Goal: Find specific page/section: Find specific page/section

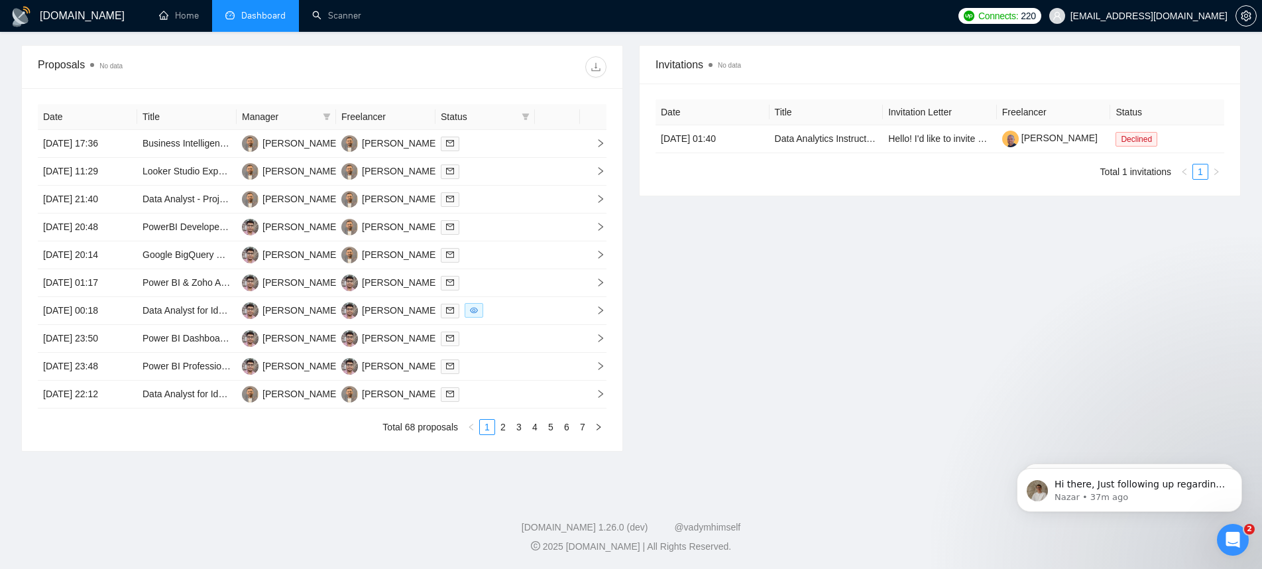
scroll to position [434, 0]
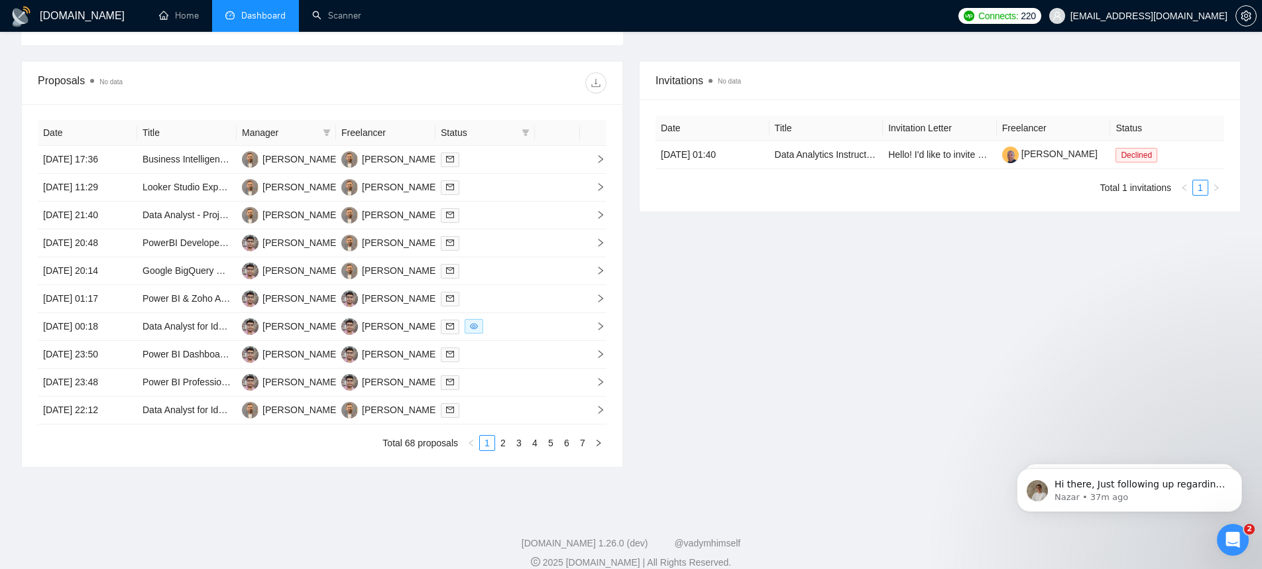
click at [864, 504] on div "[DOMAIN_NAME] Home Dashboard Scanner Connects: 220 [EMAIL_ADDRESS][DOMAIN_NAME]…" at bounding box center [631, 80] width 1262 height 1009
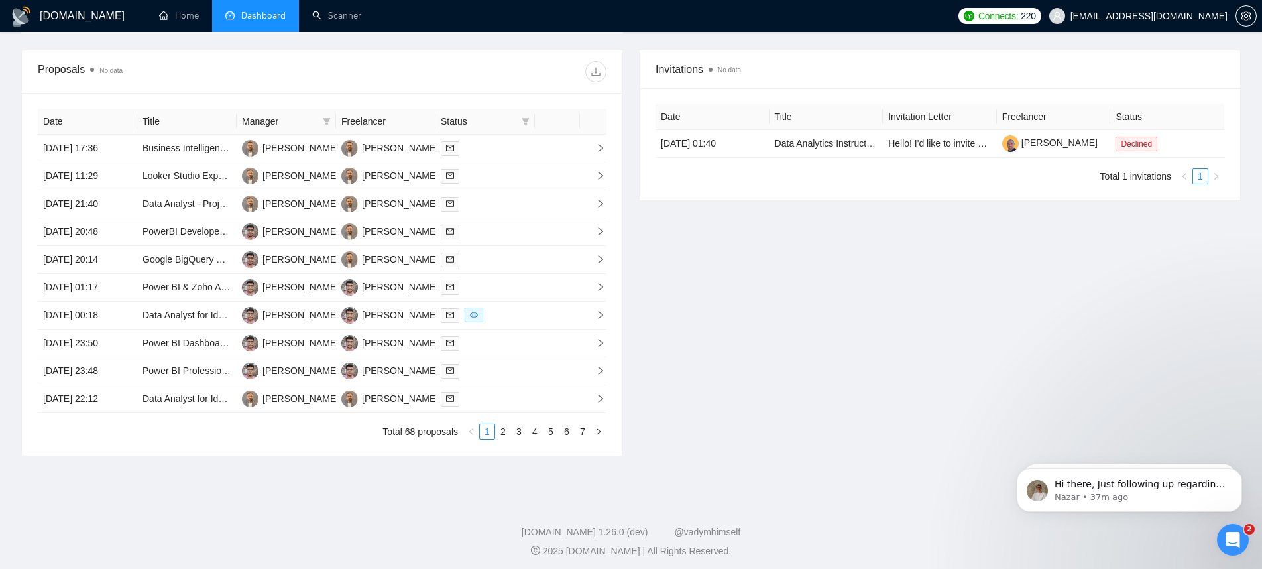
scroll to position [440, 0]
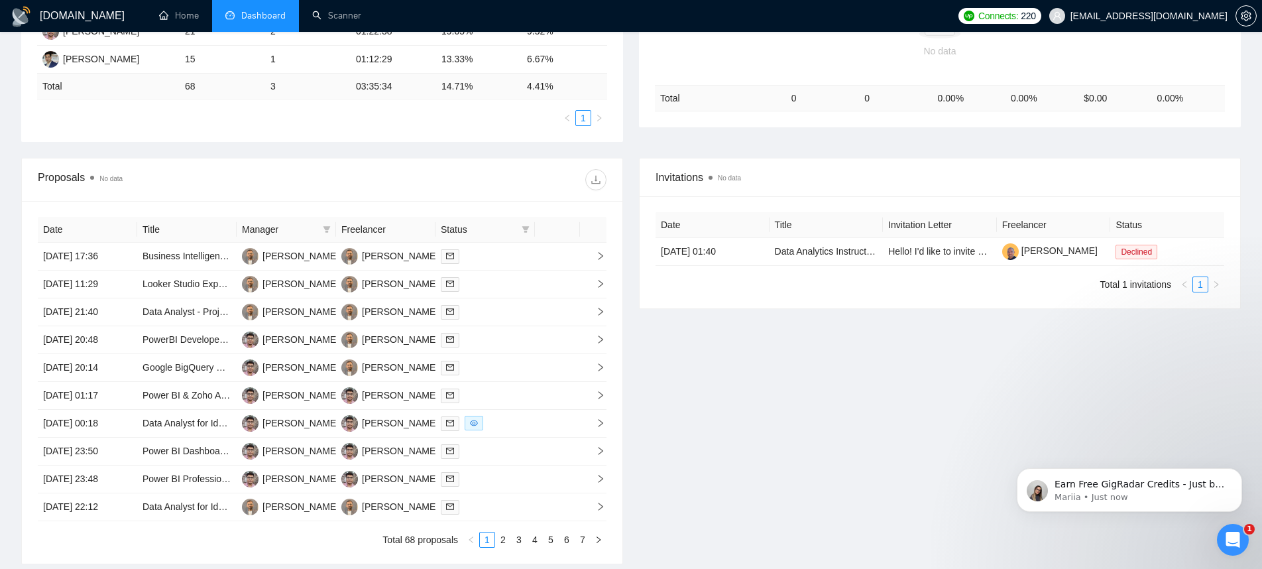
scroll to position [440, 0]
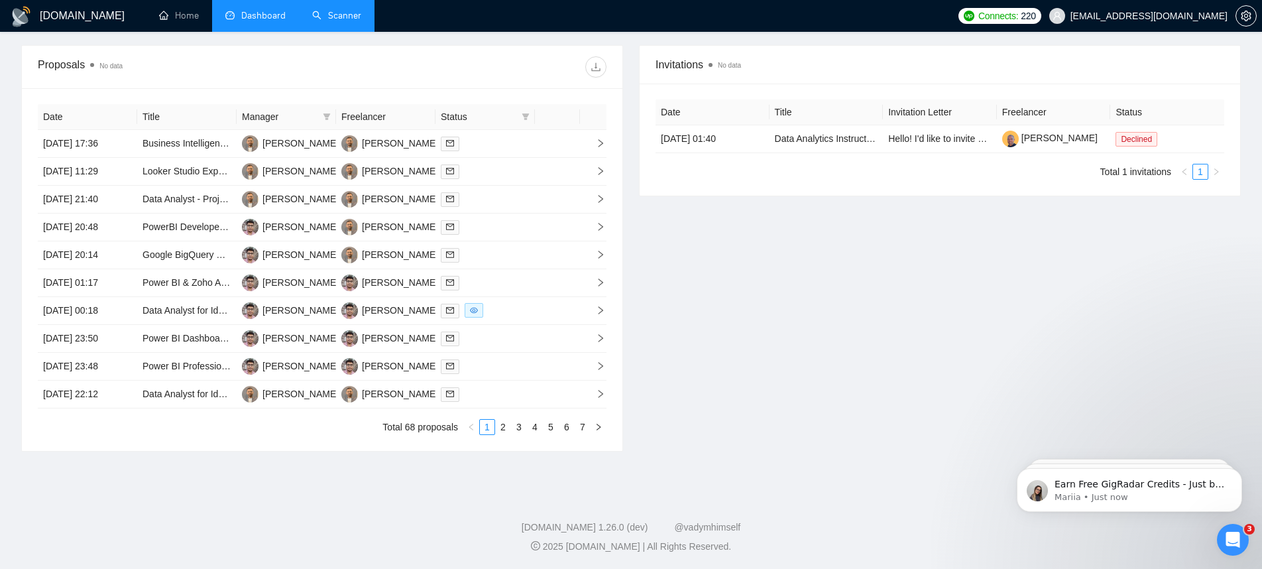
click at [323, 17] on link "Scanner" at bounding box center [336, 15] width 49 height 11
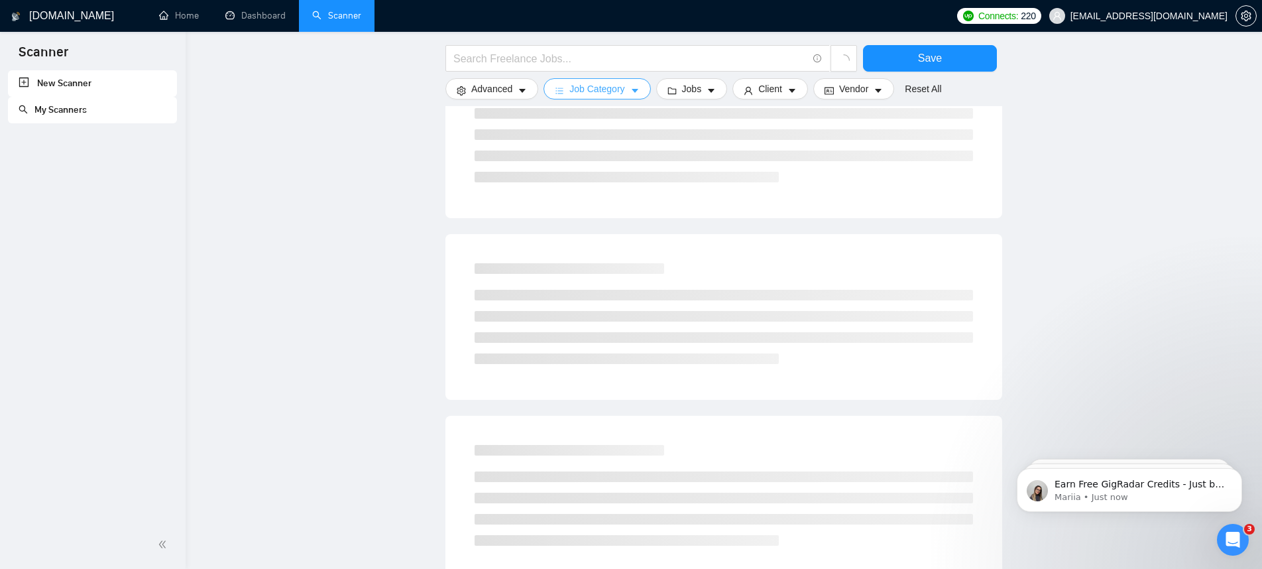
scroll to position [671, 0]
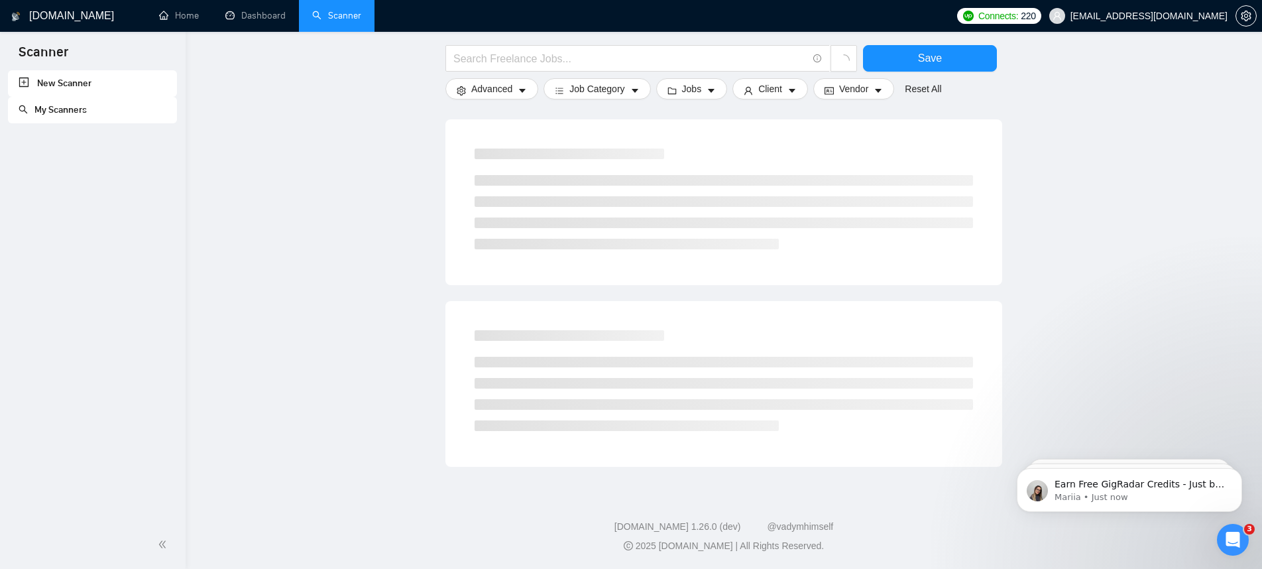
click at [87, 109] on link "My Scanners" at bounding box center [53, 109] width 68 height 11
